Goal: Check status: Check status

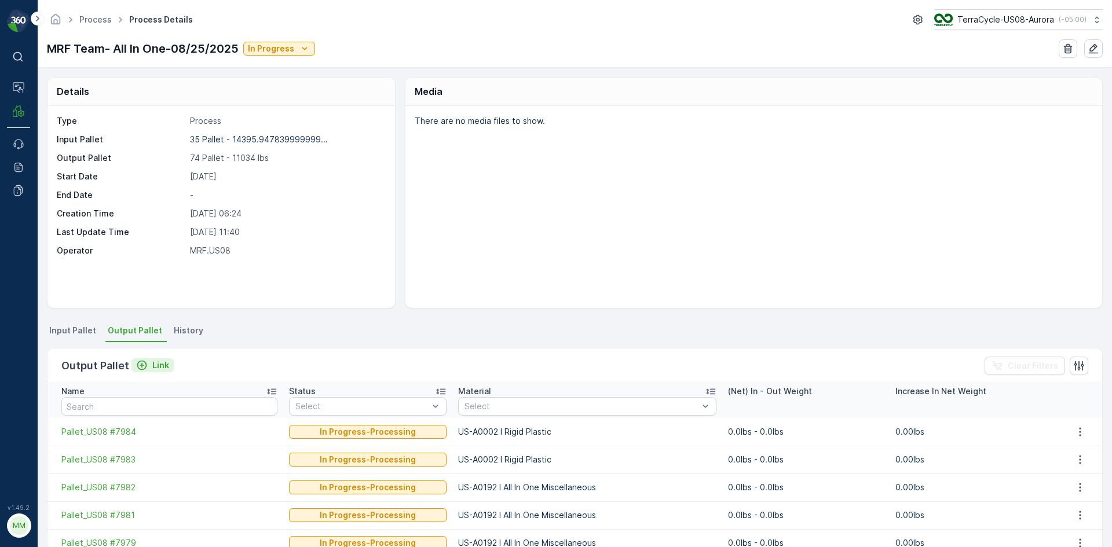
click at [159, 368] on p "Link" at bounding box center [160, 366] width 17 height 12
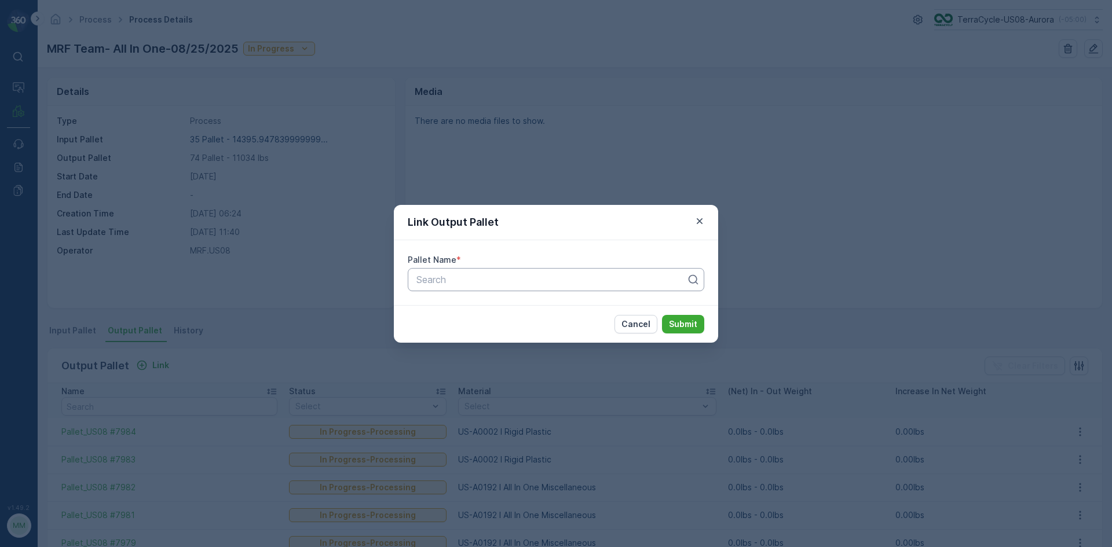
click at [509, 284] on div at bounding box center [551, 279] width 272 height 10
type input "7985"
click at [512, 305] on div "Pallet_US08 #7985" at bounding box center [556, 308] width 283 height 10
click at [696, 319] on p "Submit" at bounding box center [683, 324] width 28 height 12
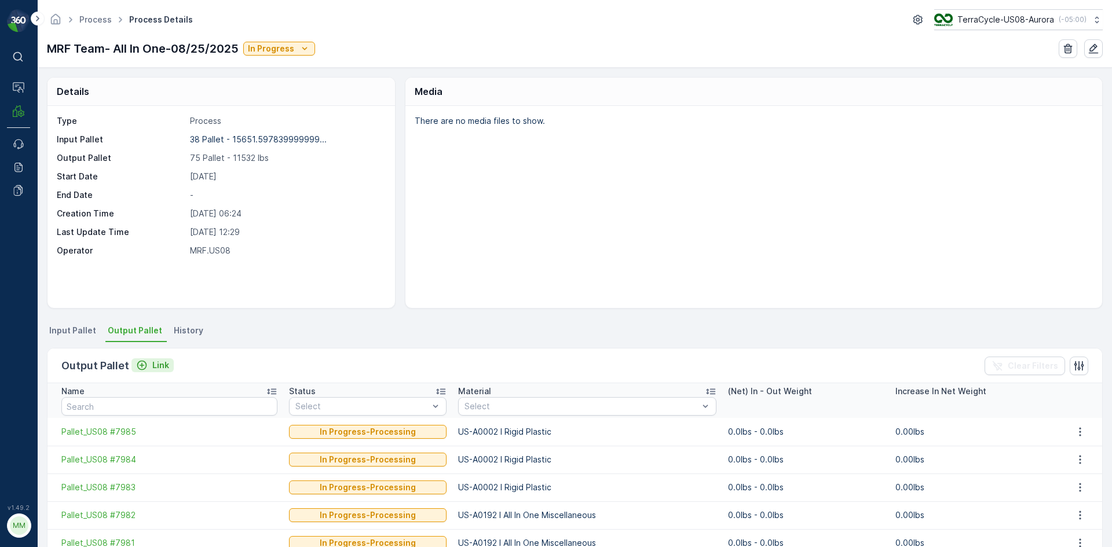
click at [136, 360] on icon "Link" at bounding box center [142, 366] width 12 height 12
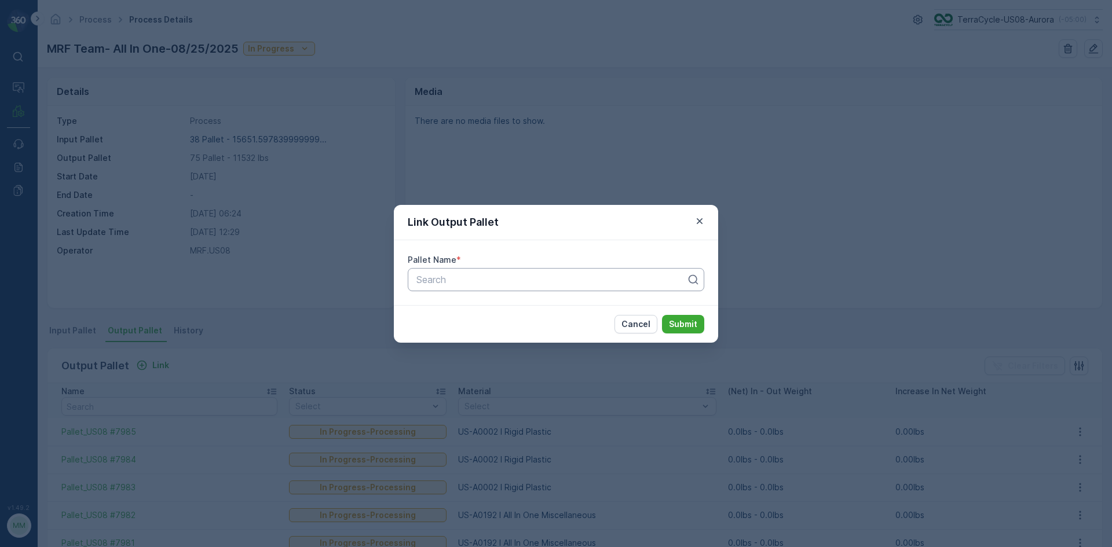
click at [625, 274] on div at bounding box center [551, 279] width 272 height 10
type input "7986"
click at [523, 303] on div "Pallet_US08 #7986" at bounding box center [556, 308] width 283 height 10
click at [683, 327] on p "Submit" at bounding box center [683, 324] width 28 height 12
